Goal: Task Accomplishment & Management: Manage account settings

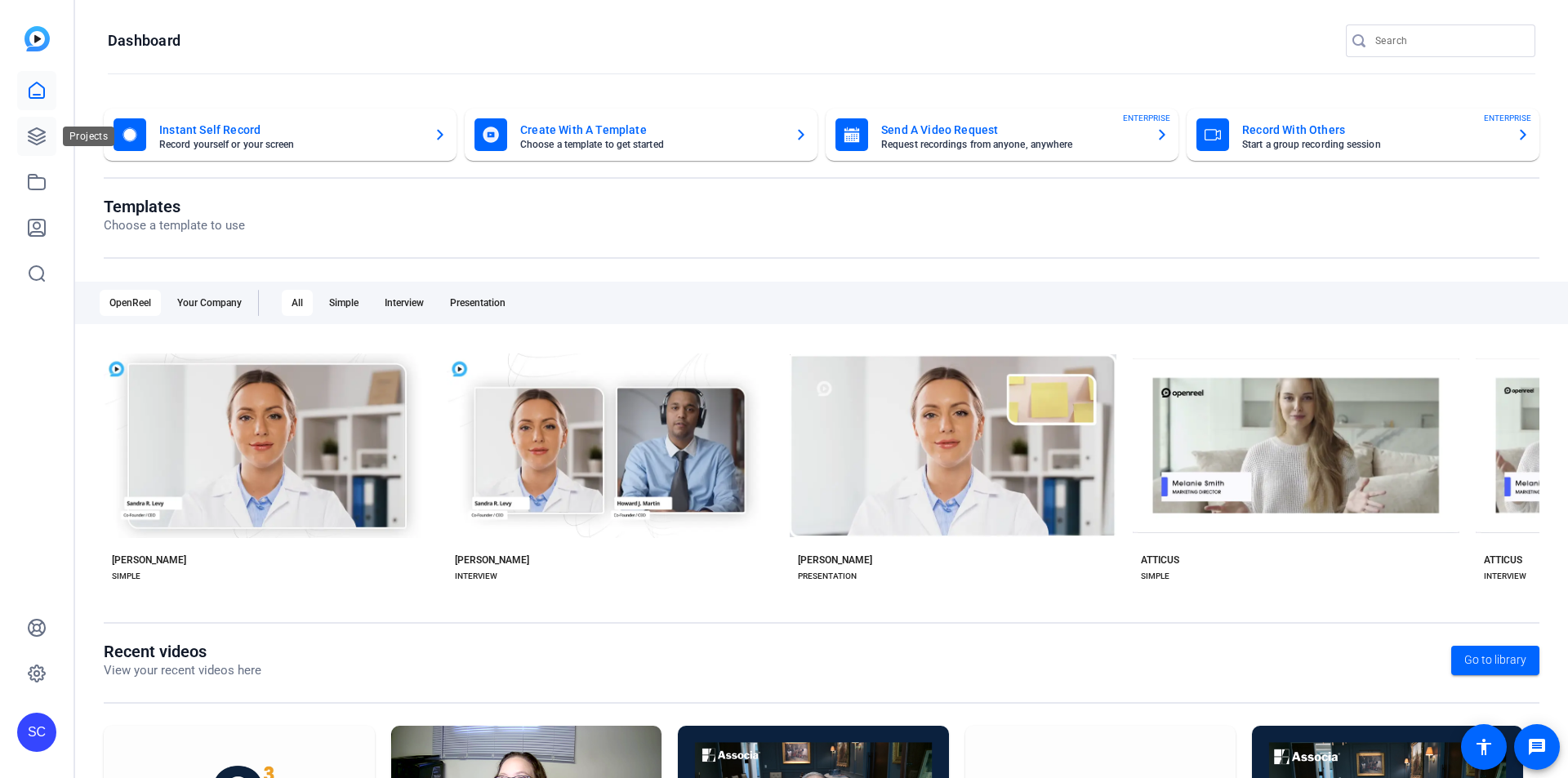
click at [41, 140] on icon at bounding box center [36, 136] width 20 height 20
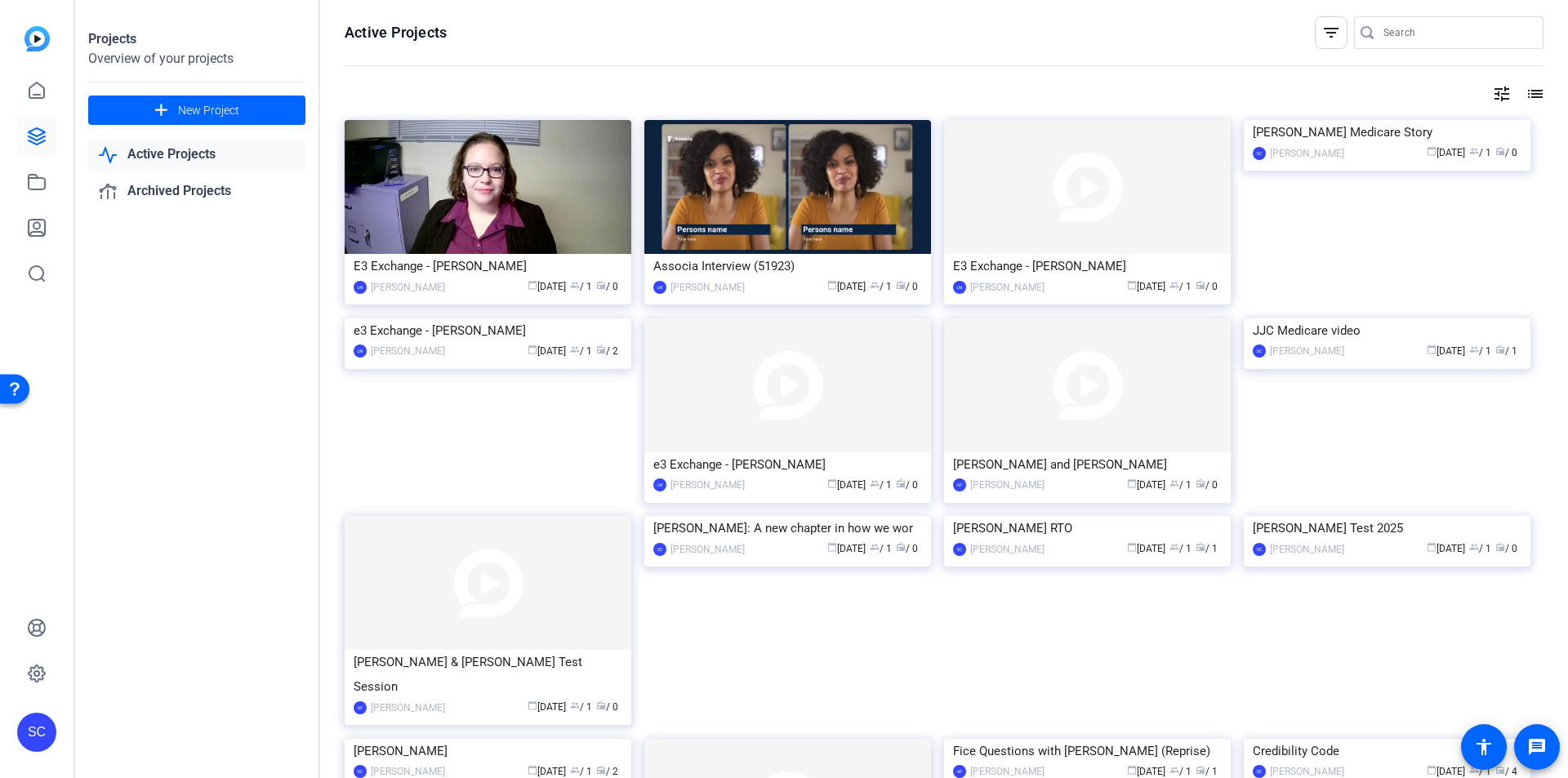
click at [1177, 373] on img at bounding box center [1087, 385] width 286 height 134
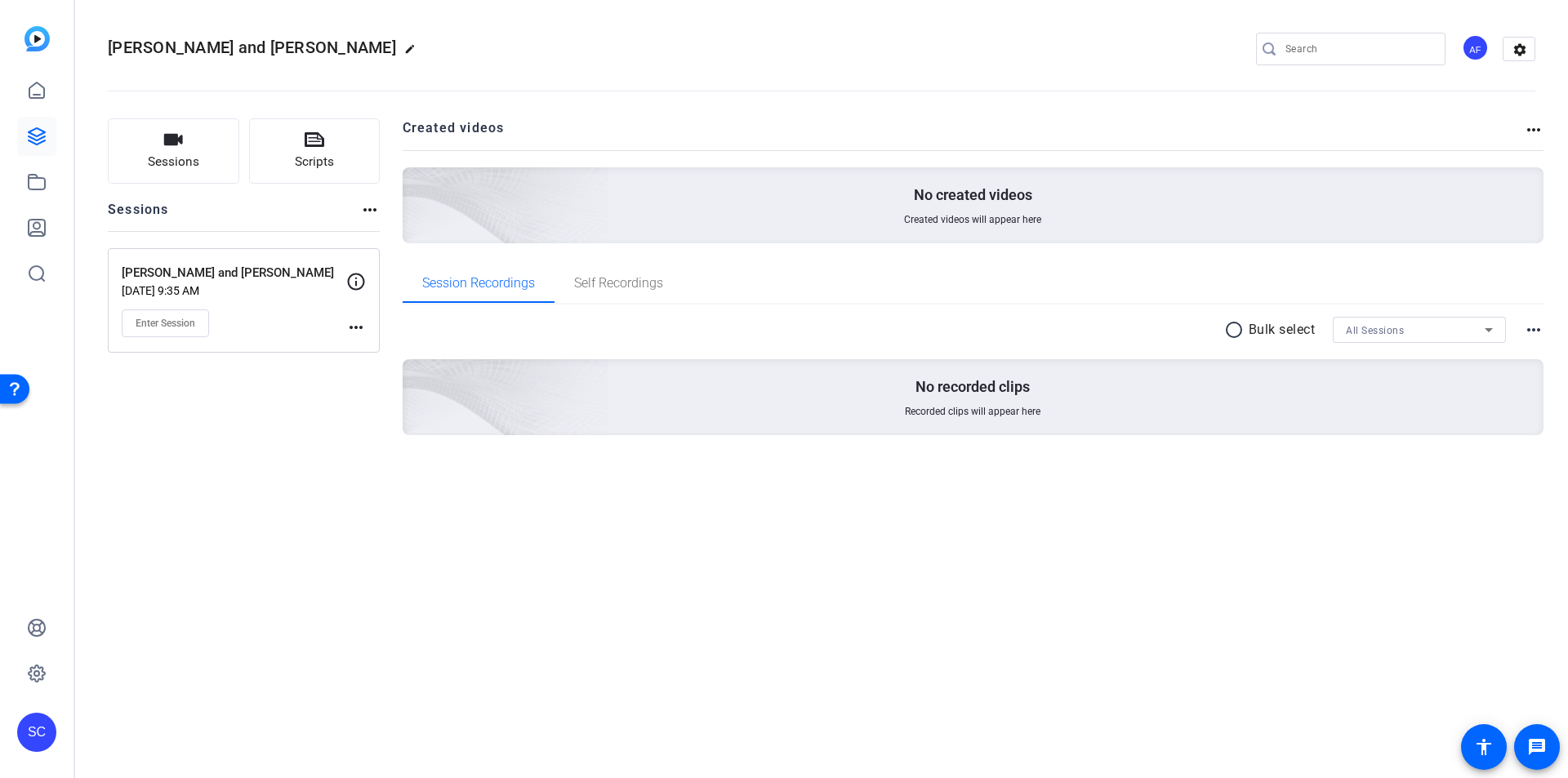
click at [365, 212] on mat-icon "more_horiz" at bounding box center [369, 210] width 20 height 20
click at [348, 329] on div at bounding box center [784, 389] width 1568 height 778
click at [354, 329] on mat-icon "more_horiz" at bounding box center [355, 327] width 20 height 20
click at [396, 374] on span "Archive Session" at bounding box center [397, 371] width 74 height 20
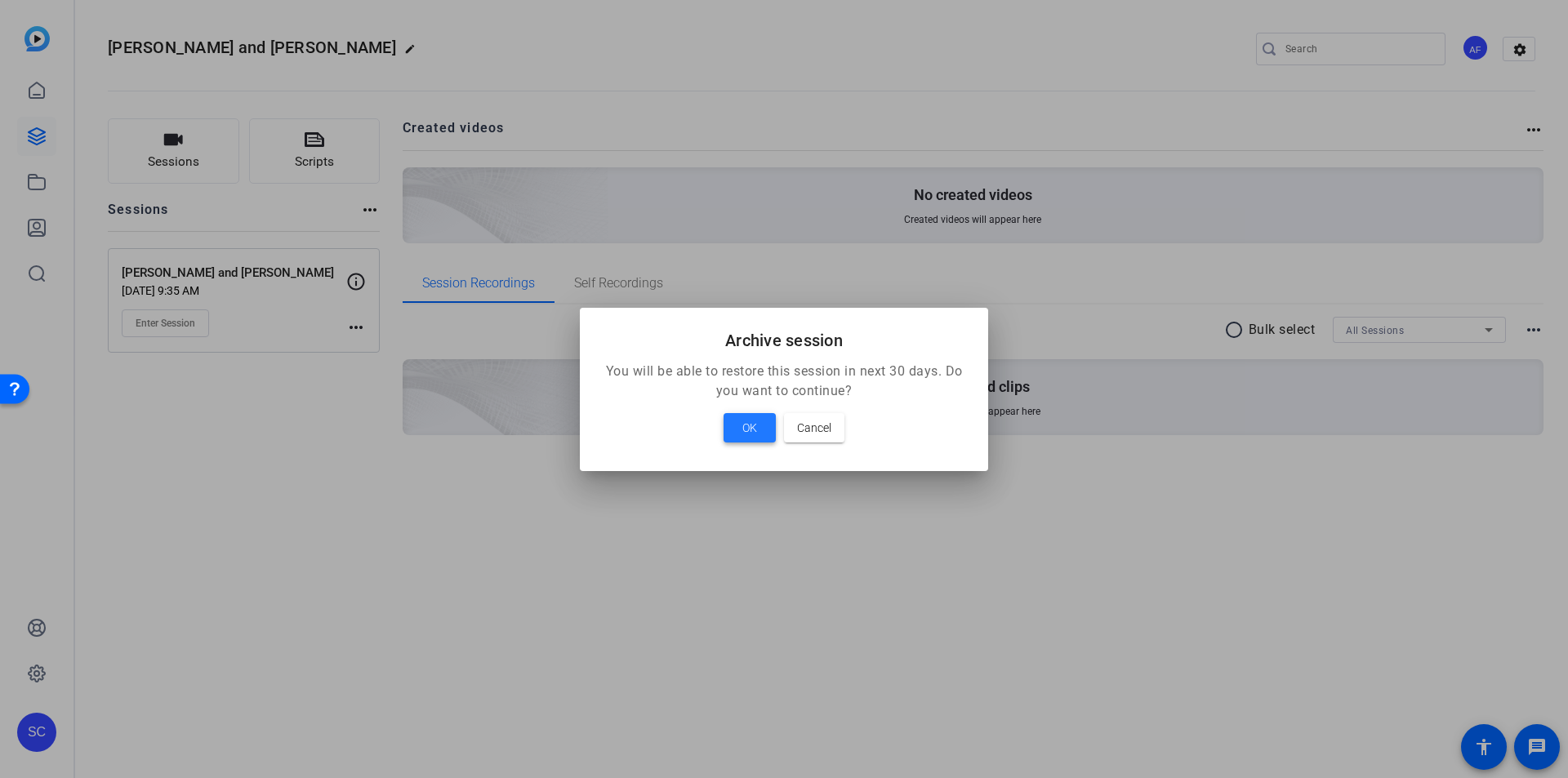
click at [757, 432] on span "OK" at bounding box center [750, 428] width 15 height 20
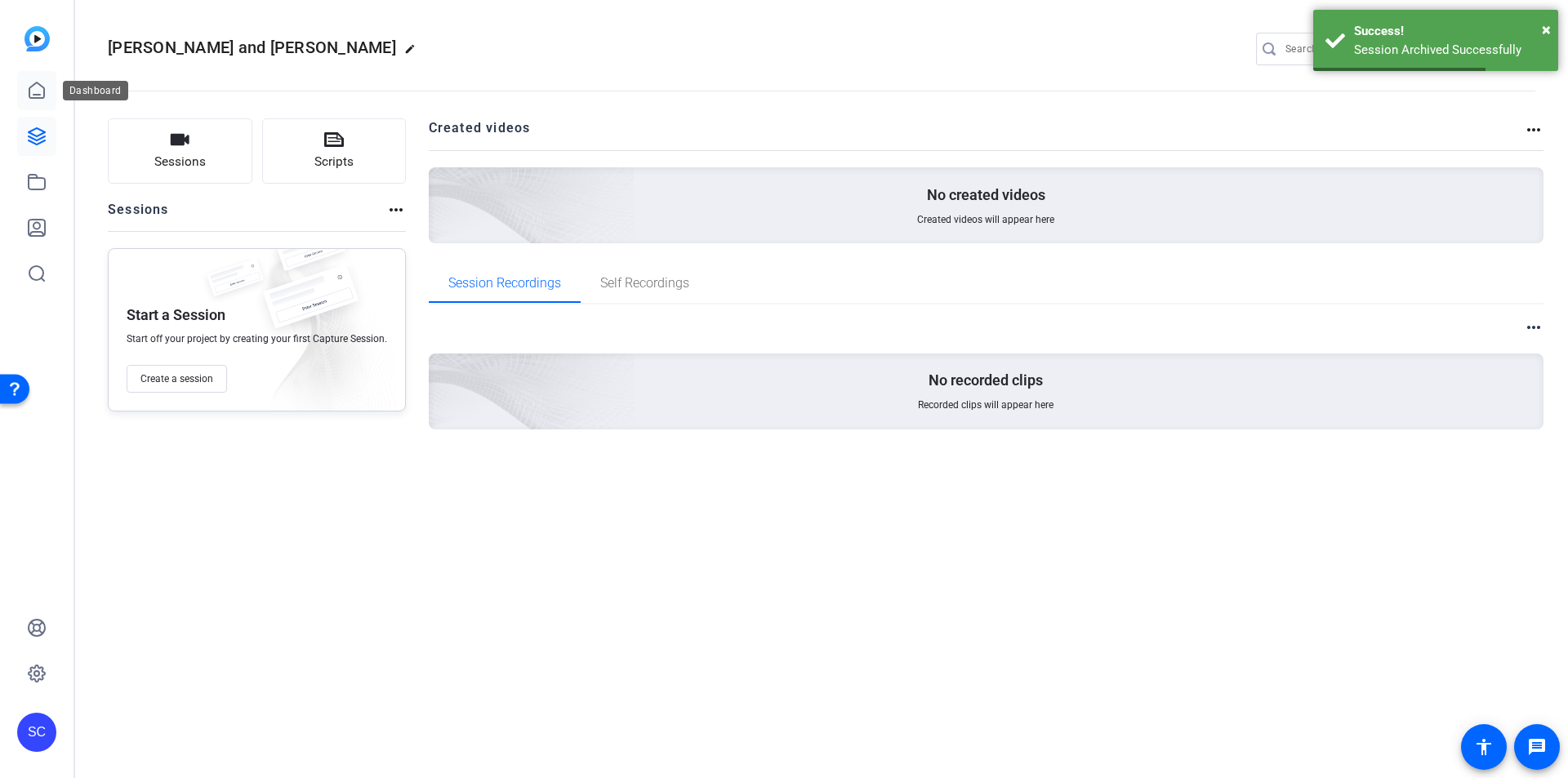
click at [37, 91] on icon at bounding box center [36, 91] width 20 height 20
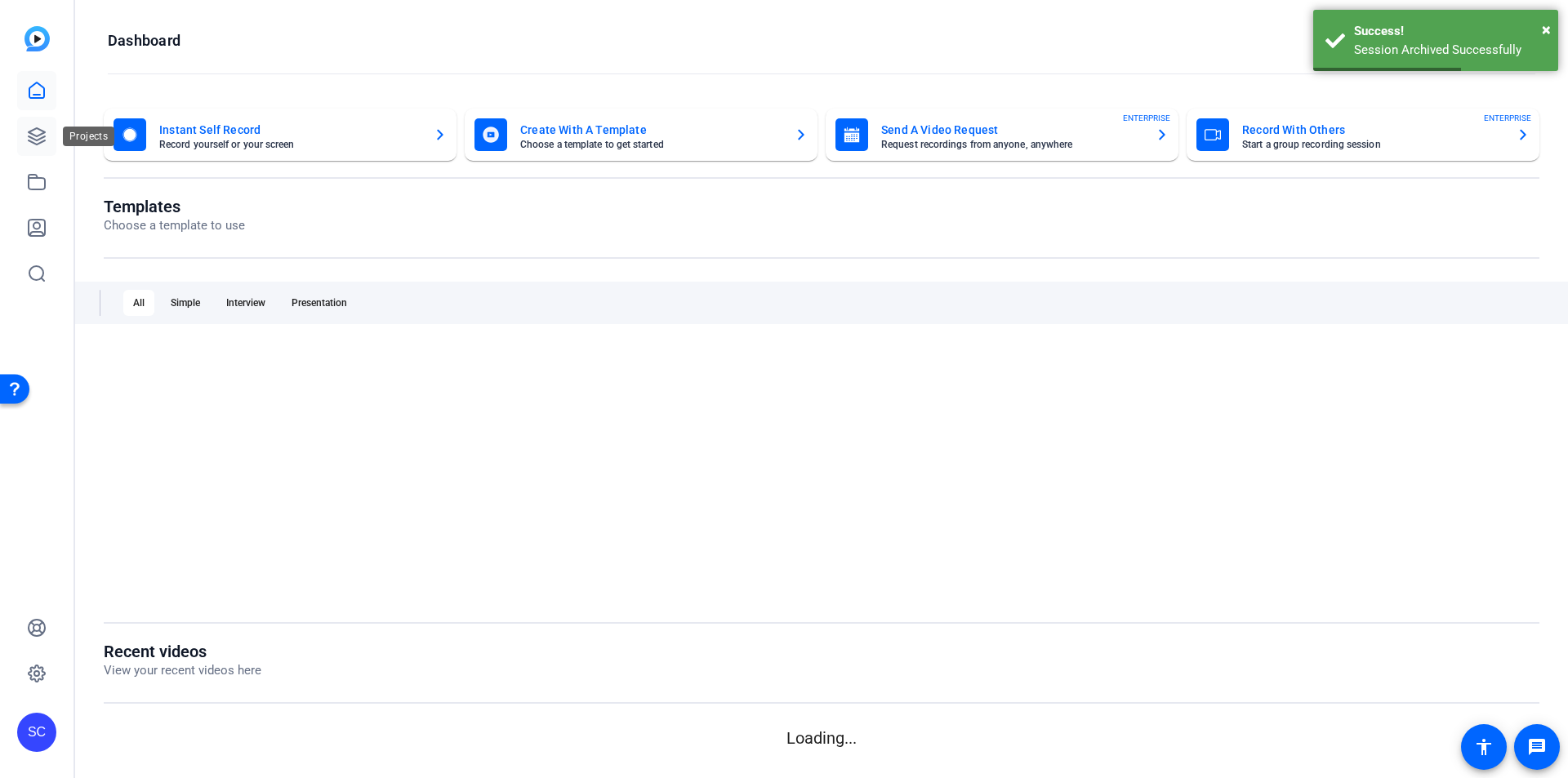
click at [41, 141] on icon at bounding box center [36, 136] width 20 height 20
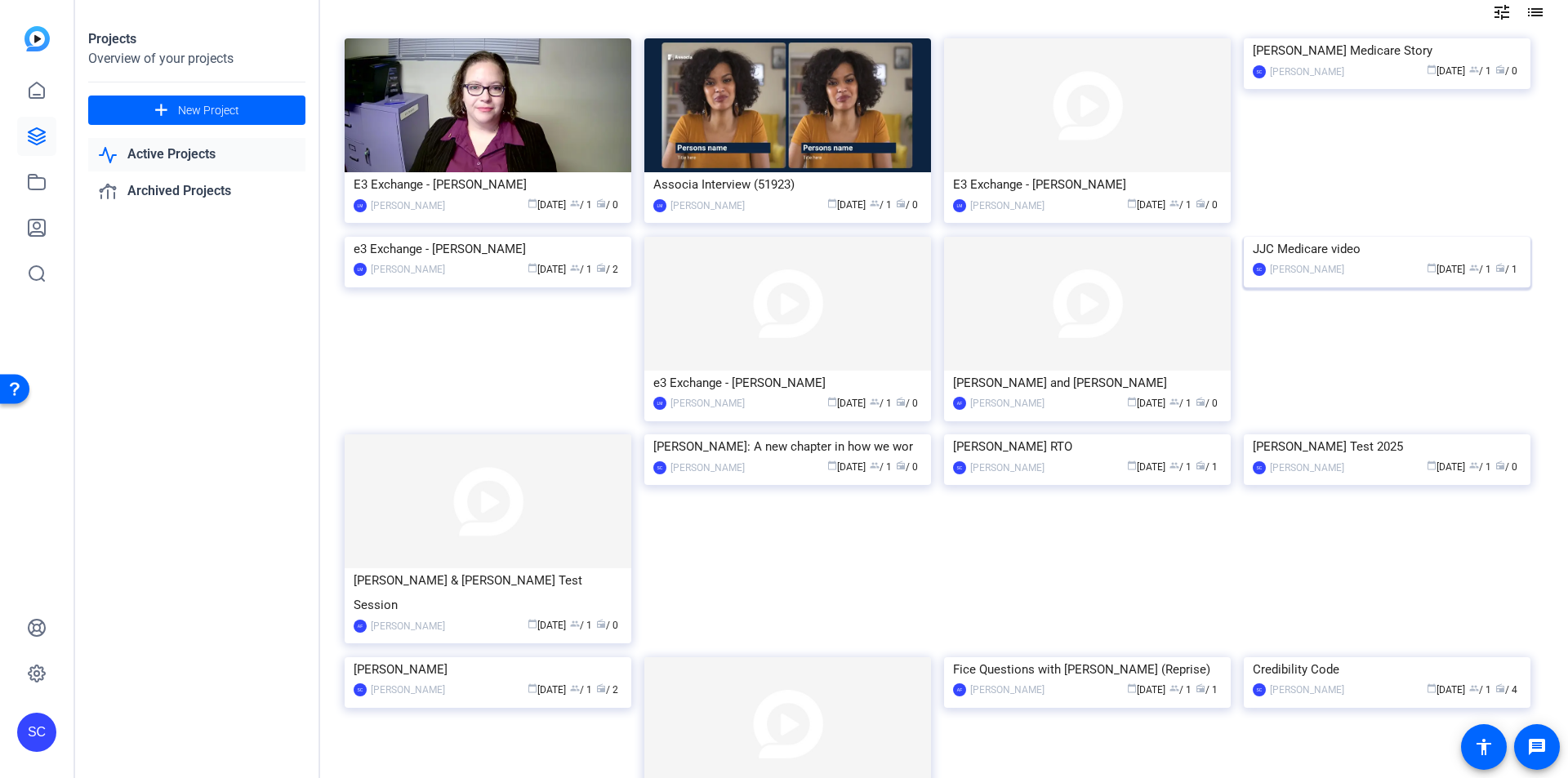
scroll to position [163, 0]
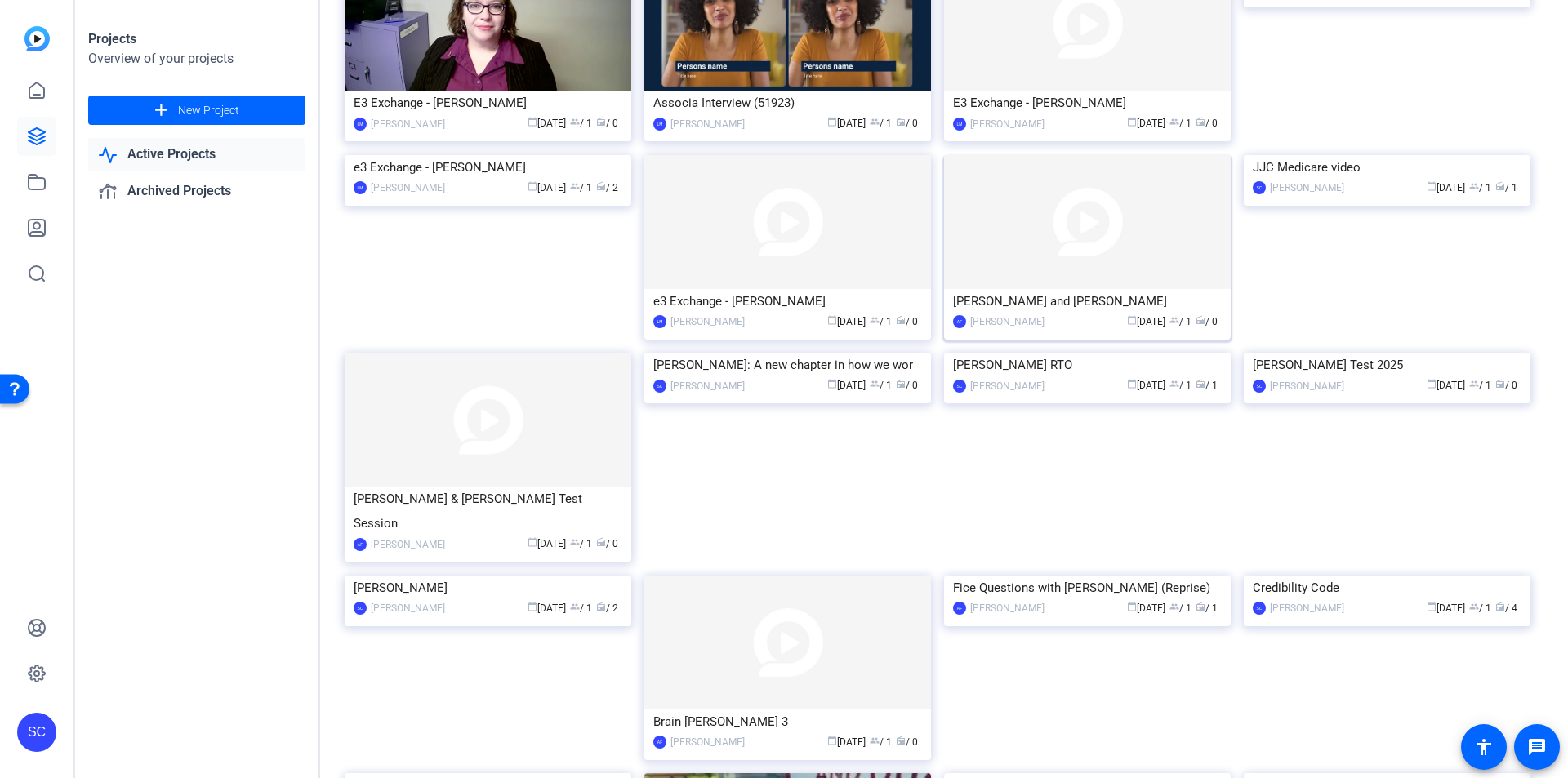
click at [1171, 205] on img at bounding box center [1087, 222] width 286 height 134
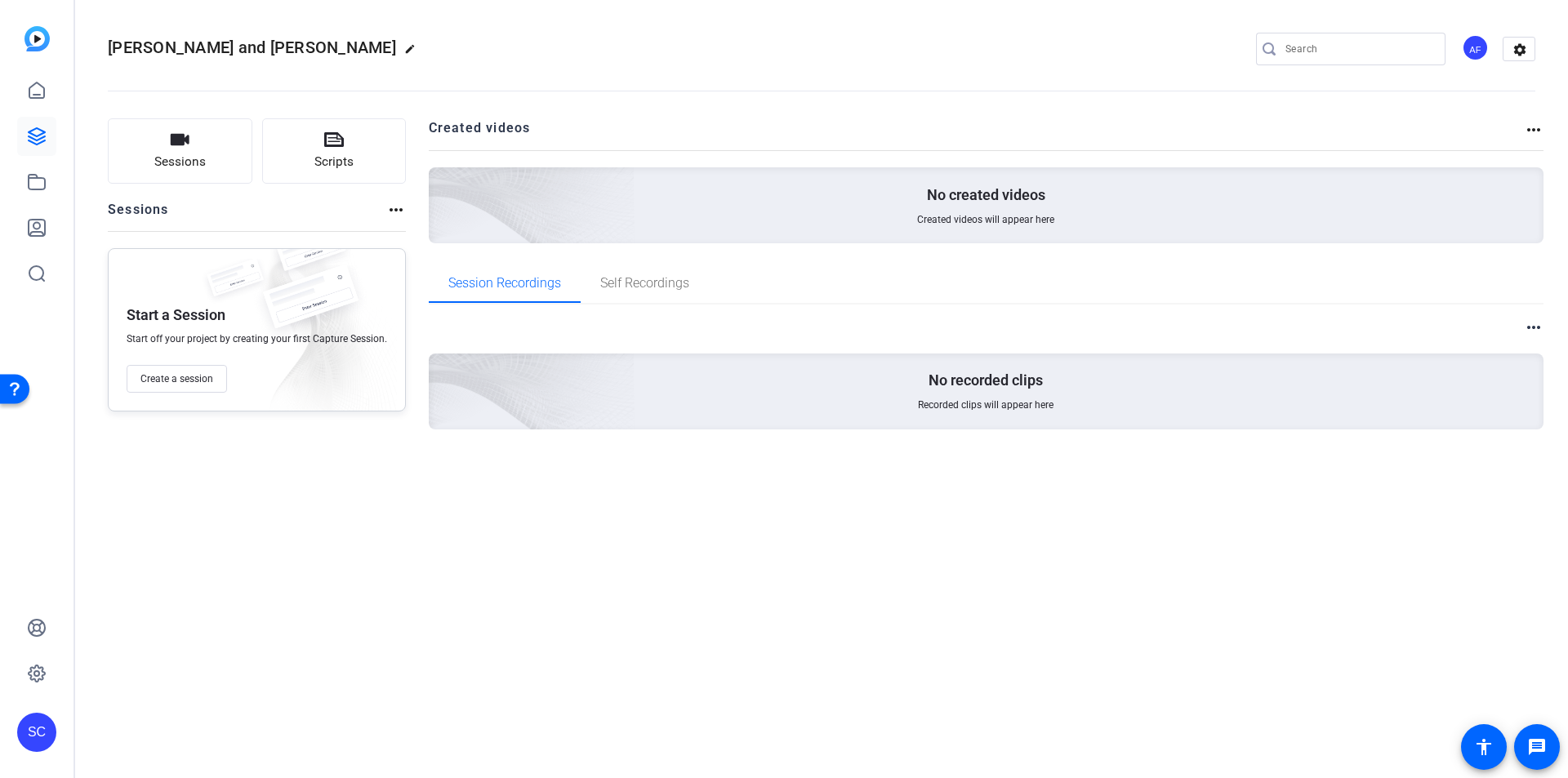
click at [392, 215] on mat-icon "more_horiz" at bounding box center [396, 210] width 20 height 20
click at [452, 229] on span "View Archived Sessions" at bounding box center [451, 234] width 110 height 20
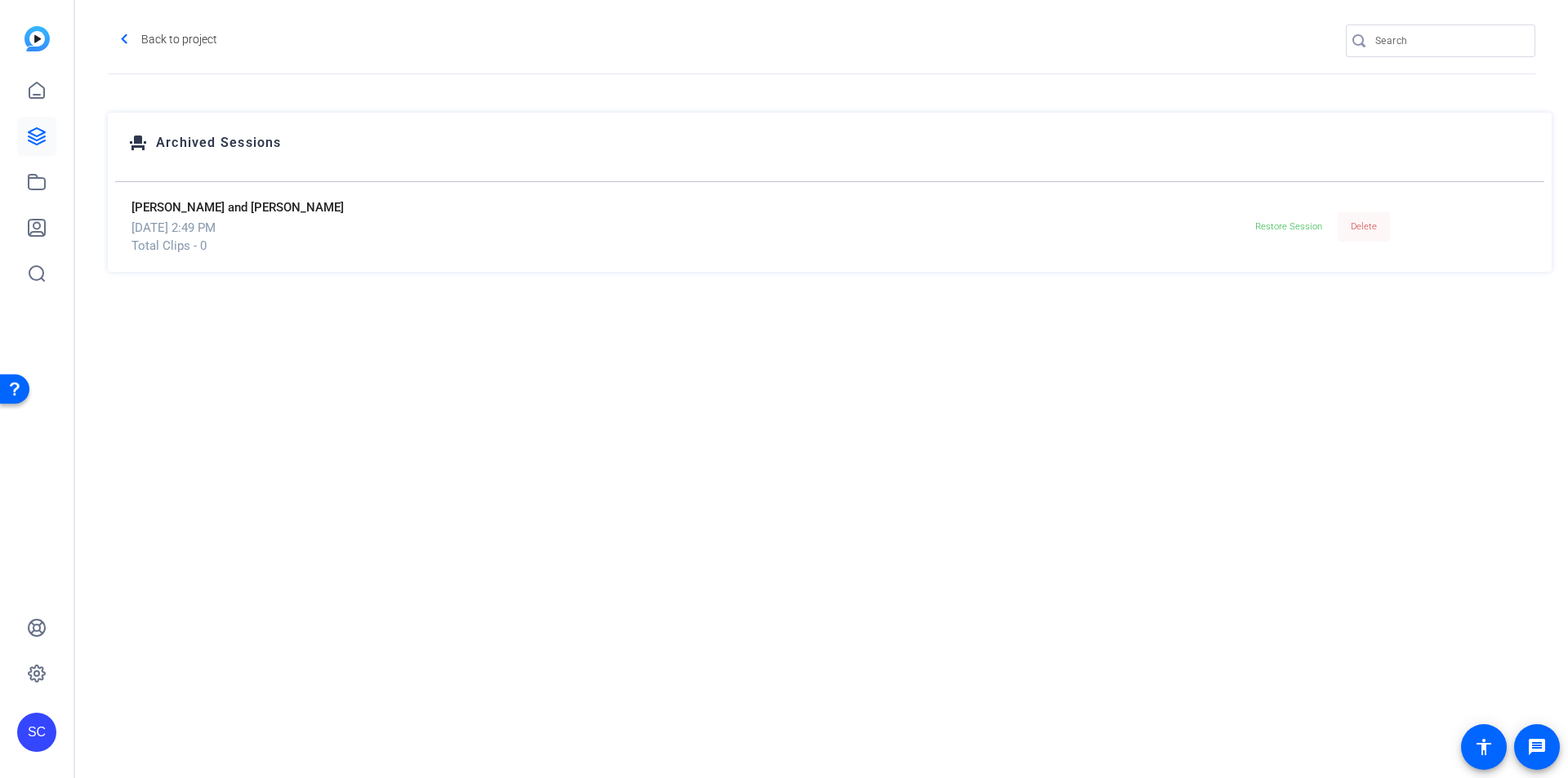
click at [1363, 229] on span "Delete" at bounding box center [1364, 227] width 26 height 10
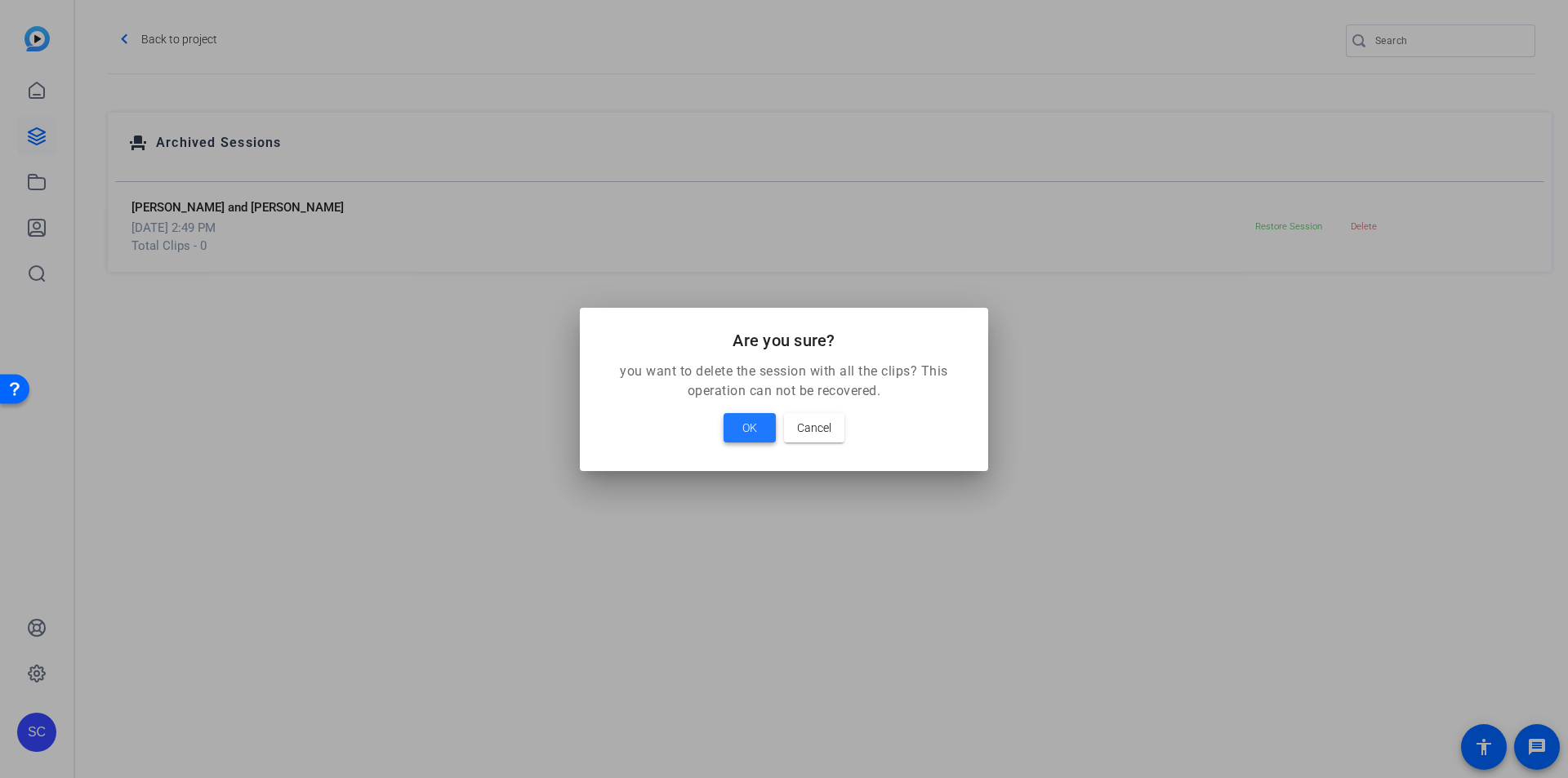
drag, startPoint x: 763, startPoint y: 436, endPoint x: 777, endPoint y: 436, distance: 14.0
click at [768, 436] on span at bounding box center [750, 427] width 53 height 39
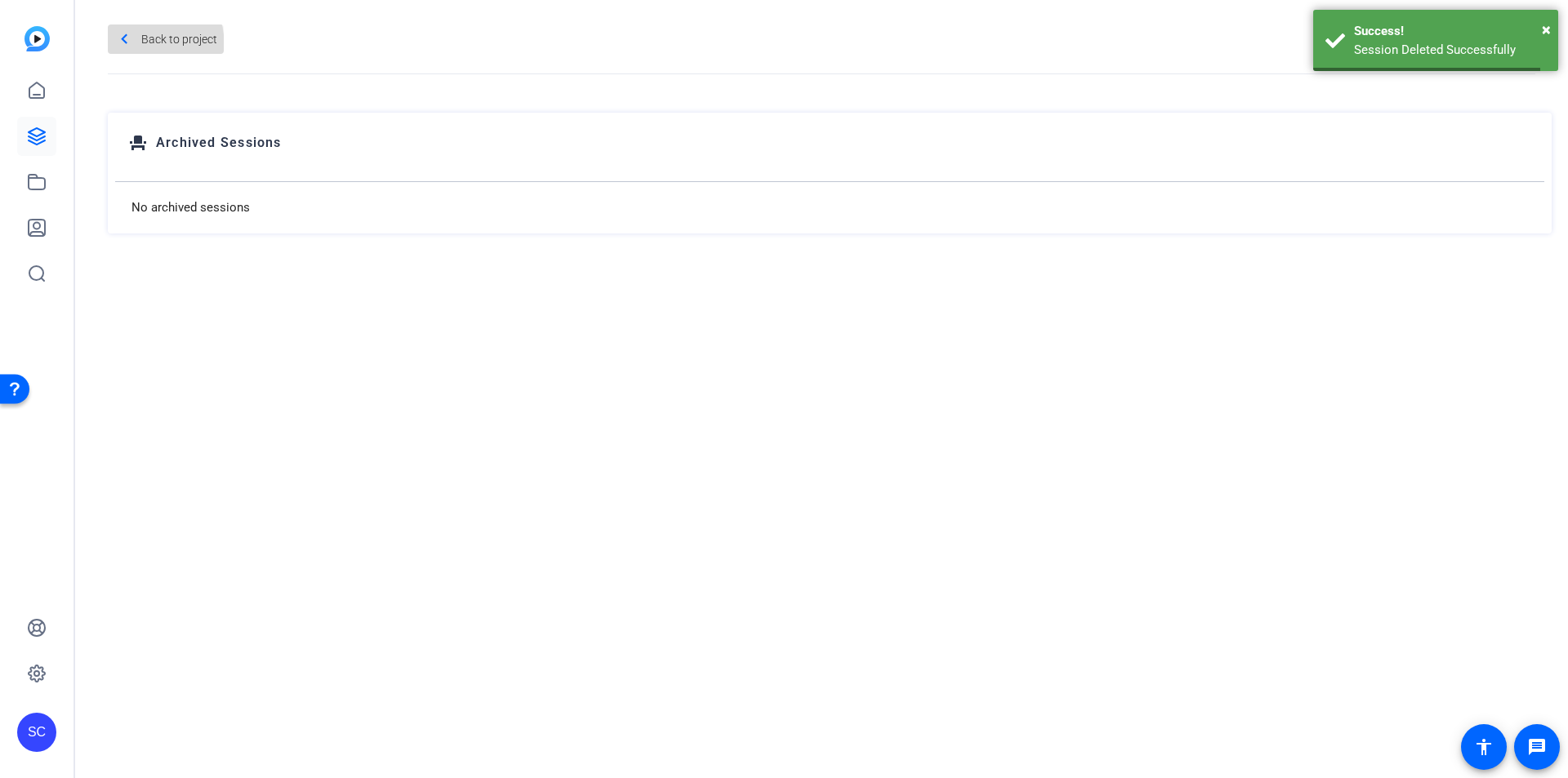
click at [126, 47] on mat-icon "navigate_before" at bounding box center [125, 40] width 21 height 21
click at [34, 123] on link at bounding box center [36, 135] width 39 height 39
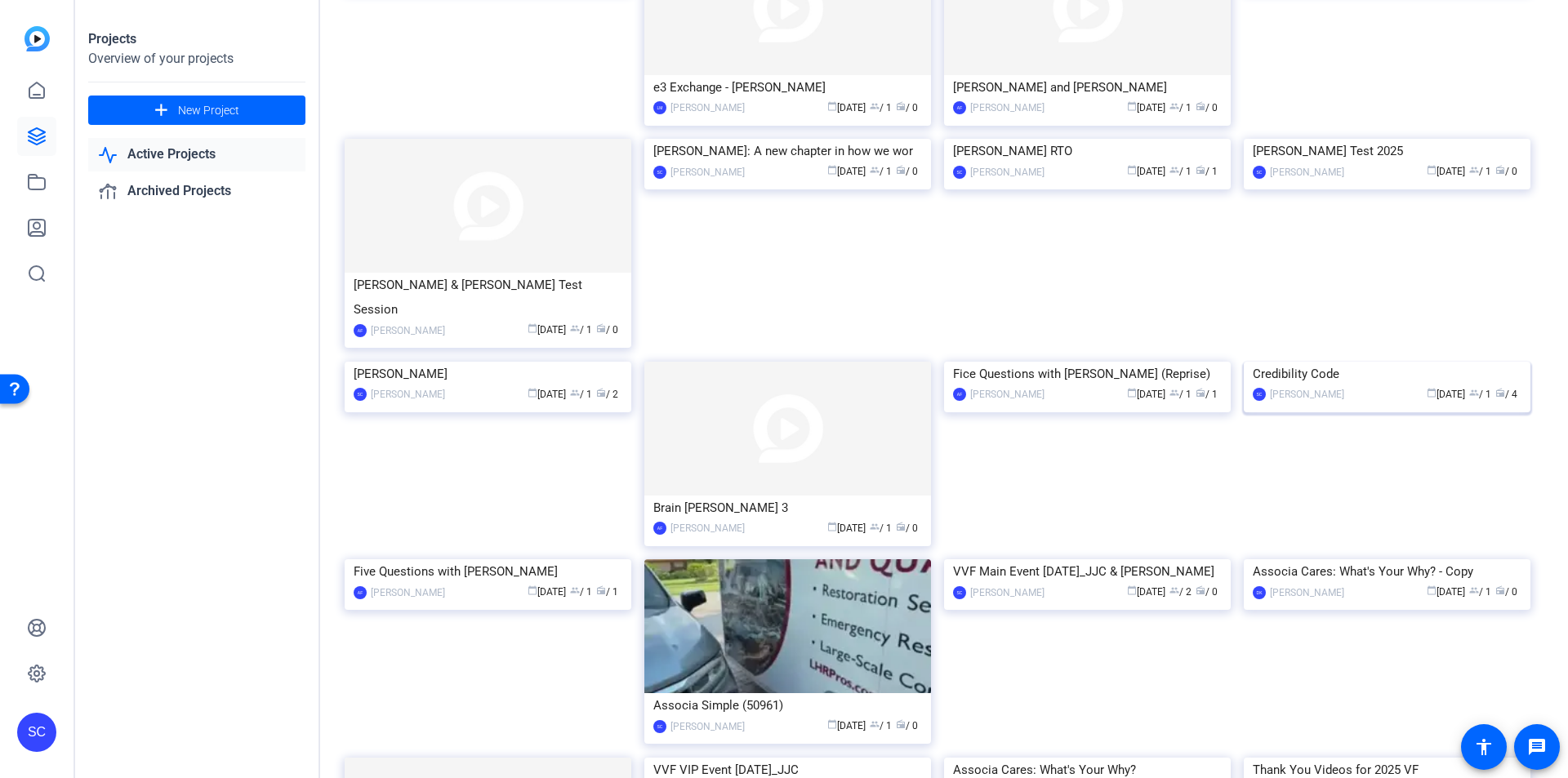
scroll to position [408, 0]
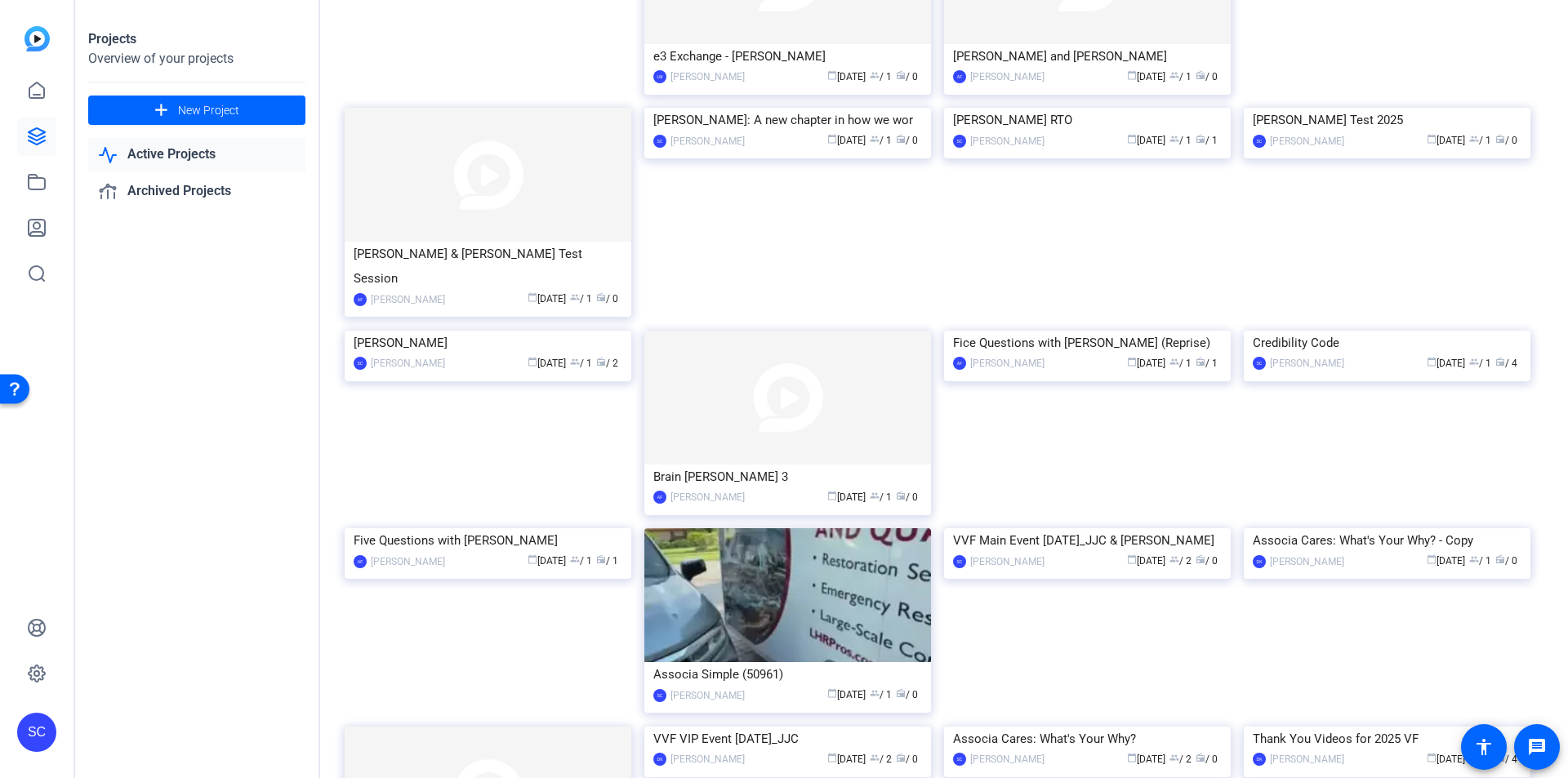
click at [1420, 330] on img at bounding box center [1387, 330] width 286 height 0
